Goal: Information Seeking & Learning: Learn about a topic

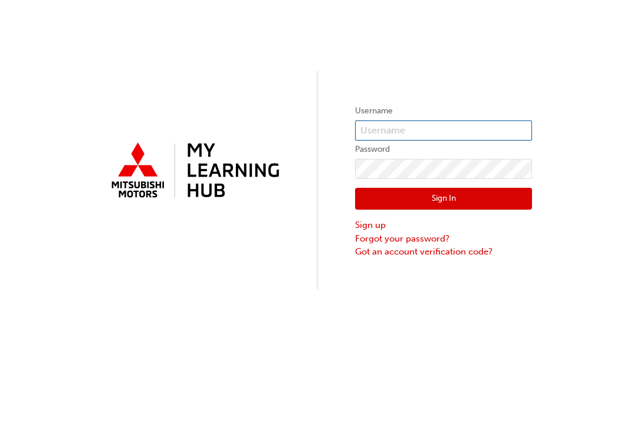
click at [459, 130] on input "text" at bounding box center [443, 130] width 177 height 20
type input "0005785284"
click at [497, 200] on button "Sign In" at bounding box center [443, 199] width 177 height 22
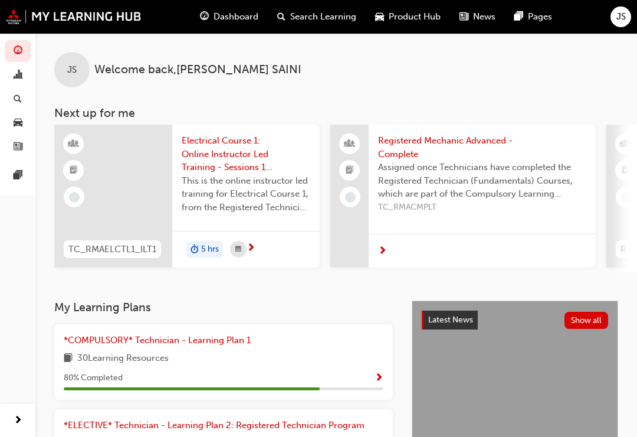
click at [331, 17] on span "Search Learning" at bounding box center [323, 17] width 66 height 14
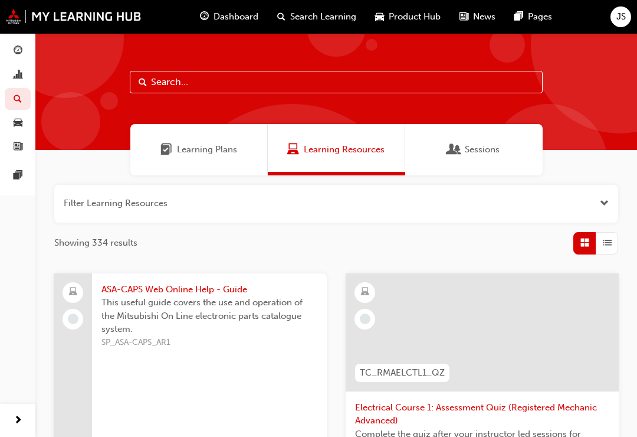
click at [483, 146] on span "Sessions" at bounding box center [482, 150] width 35 height 14
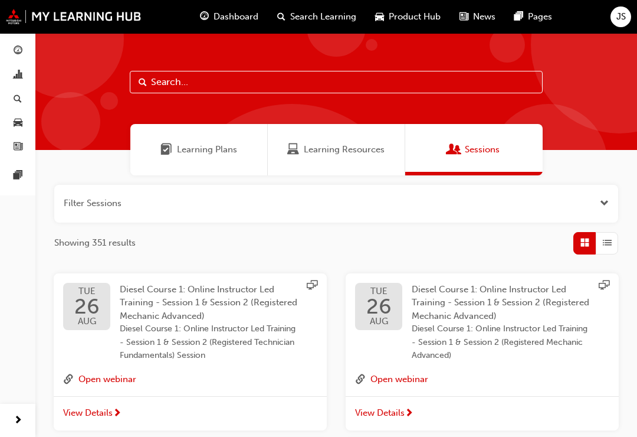
click at [624, 18] on span "JS" at bounding box center [621, 17] width 9 height 14
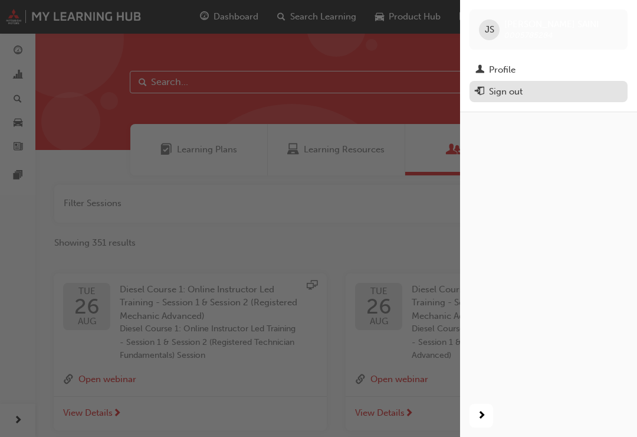
click at [539, 92] on div "Sign out" at bounding box center [549, 91] width 146 height 15
